Goal: Information Seeking & Learning: Learn about a topic

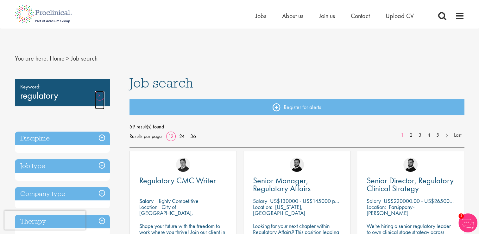
click at [101, 96] on link "Remove" at bounding box center [100, 100] width 10 height 18
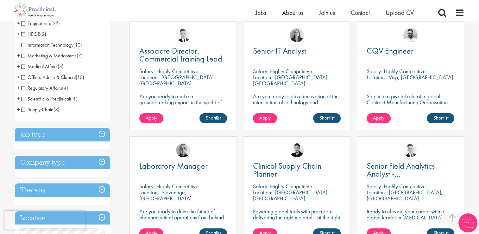
scroll to position [118, 0]
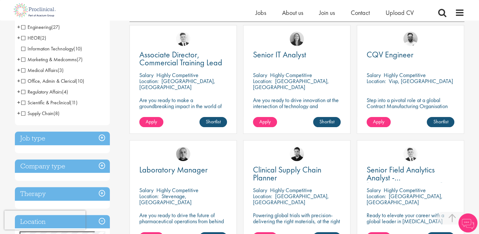
click at [40, 91] on span "Regulatory Affairs" at bounding box center [41, 91] width 41 height 7
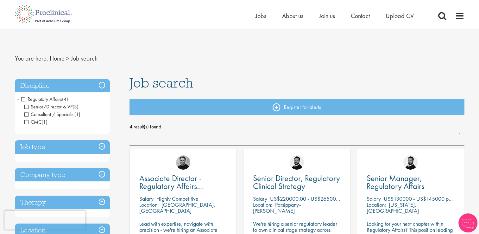
click at [25, 113] on span "Consultant / Specialist" at bounding box center [49, 114] width 50 height 7
click at [25, 121] on span "CMC" at bounding box center [32, 122] width 17 height 7
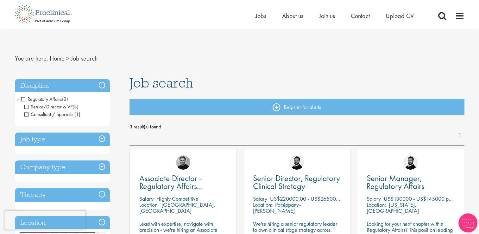
click at [27, 114] on span "Consultant / Specialist" at bounding box center [49, 114] width 50 height 7
